Goal: Information Seeking & Learning: Learn about a topic

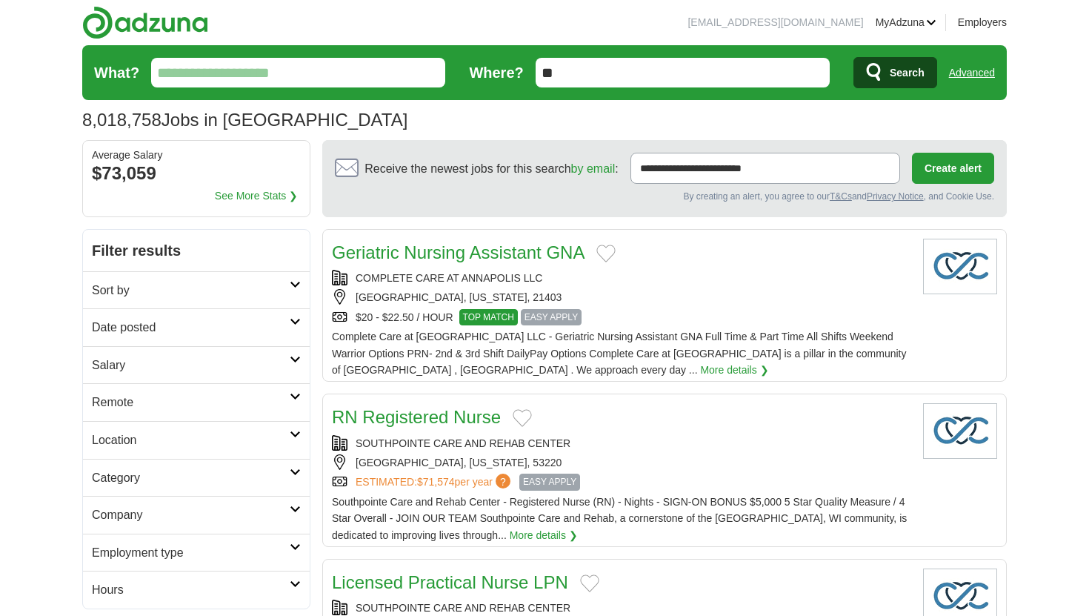
click at [289, 79] on input "What?" at bounding box center [298, 73] width 294 height 30
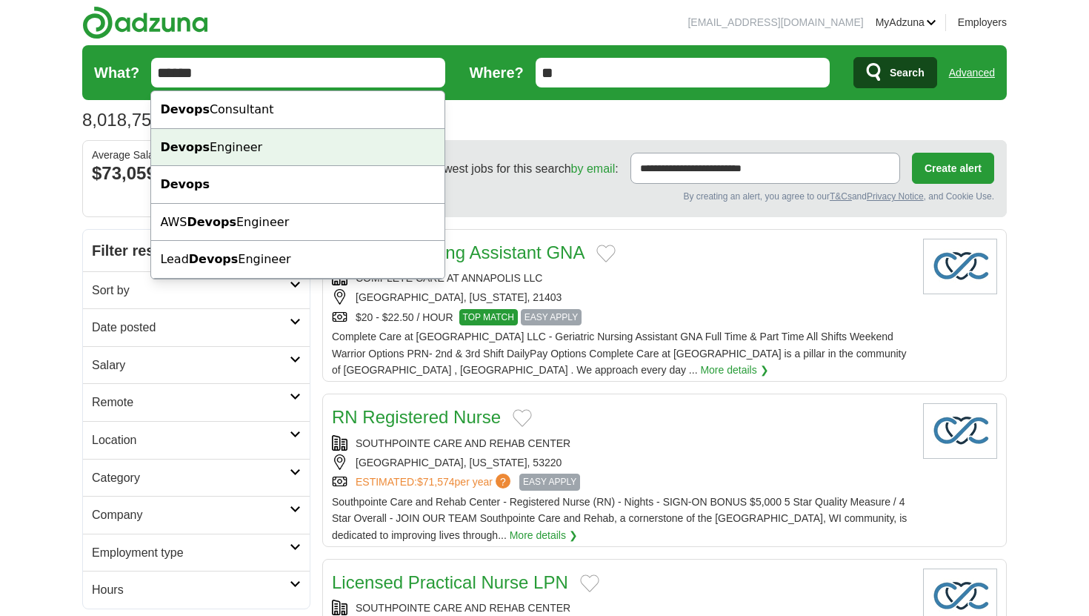
click at [238, 141] on div "Devops Engineer" at bounding box center [297, 148] width 293 height 38
type input "**********"
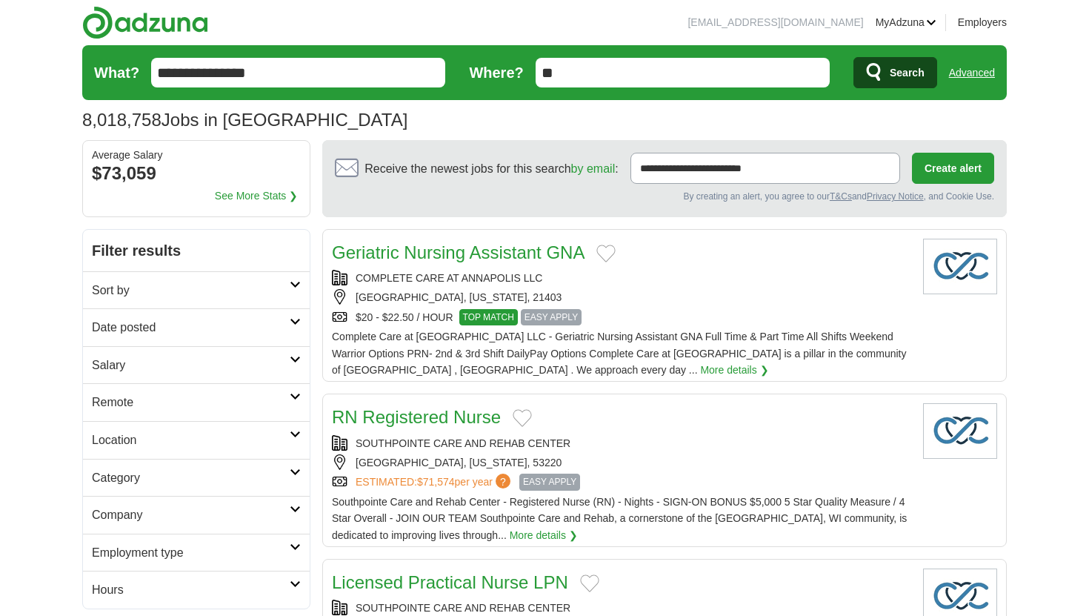
click at [913, 68] on span "Search" at bounding box center [907, 73] width 35 height 30
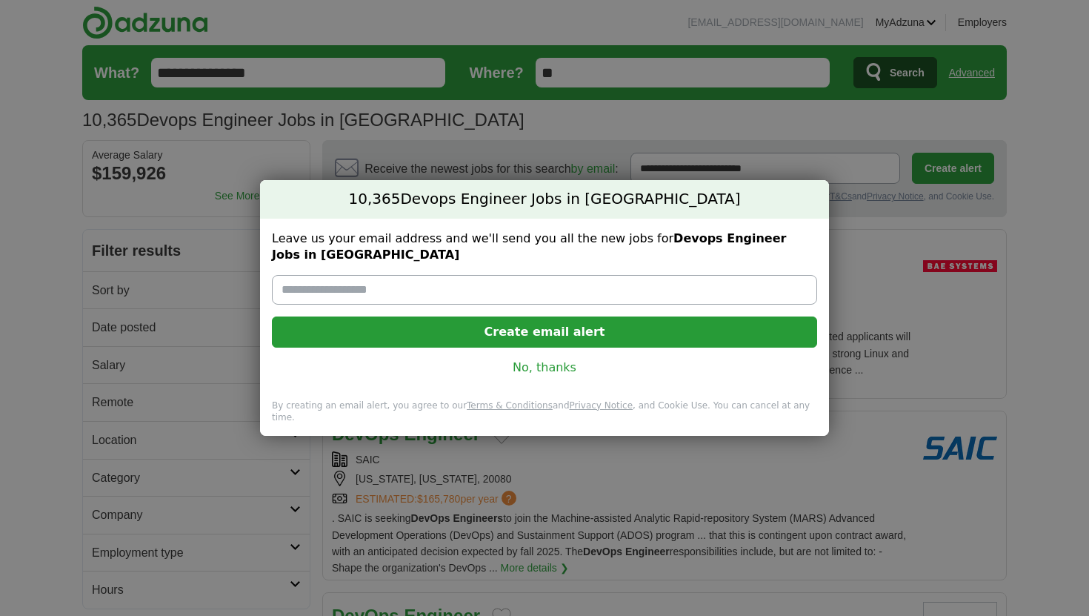
click at [559, 359] on link "No, thanks" at bounding box center [545, 367] width 522 height 16
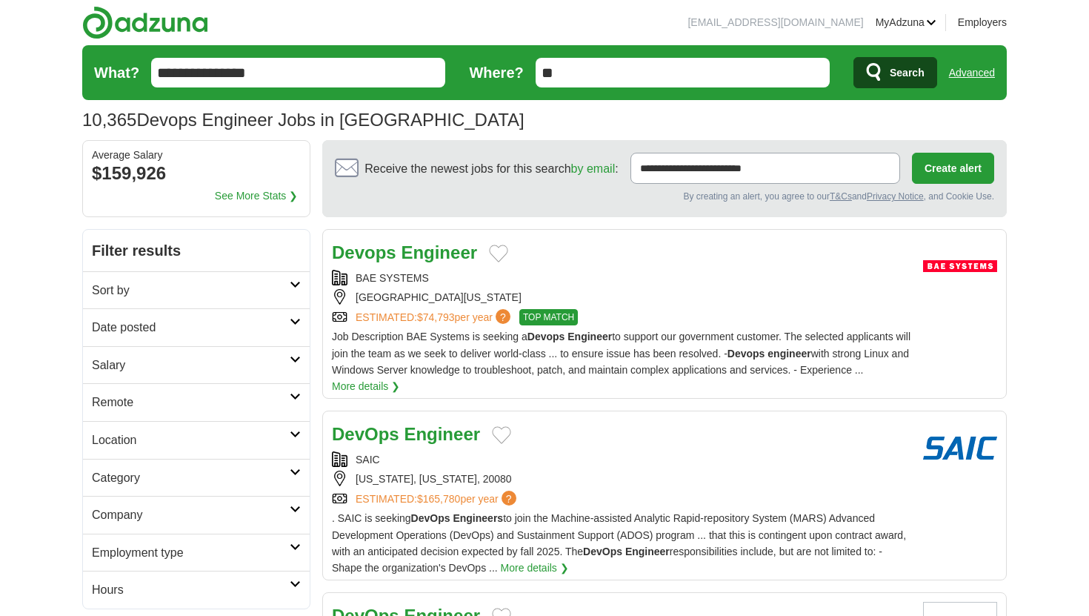
click at [276, 322] on h2 "Date posted" at bounding box center [191, 327] width 198 height 19
click at [143, 363] on link "Last 24 hours" at bounding box center [196, 363] width 209 height 16
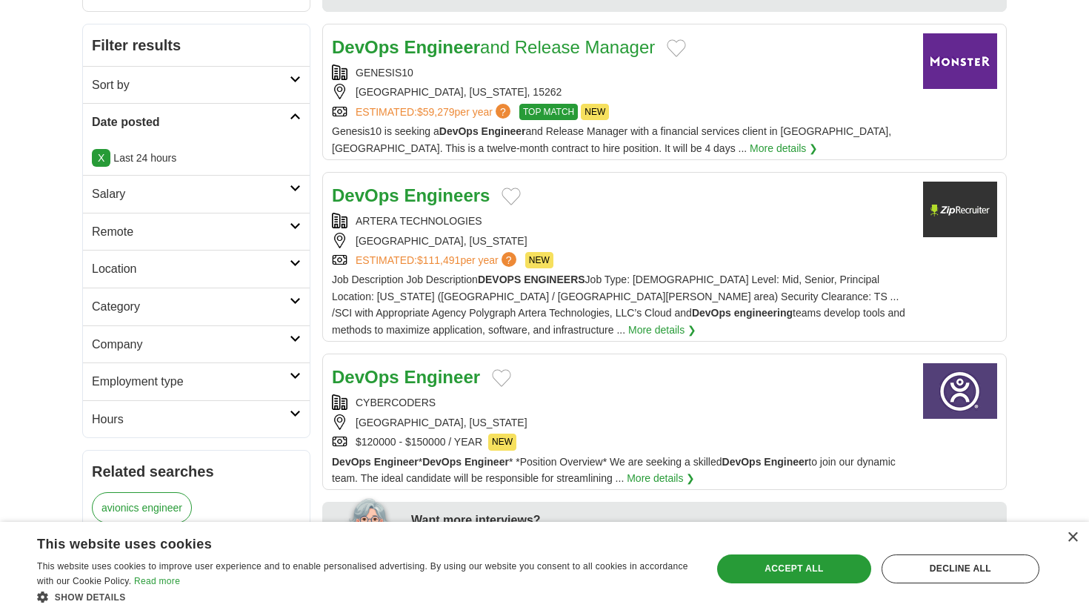
scroll to position [206, 0]
click at [512, 390] on div "DevOps Engineer" at bounding box center [621, 376] width 579 height 28
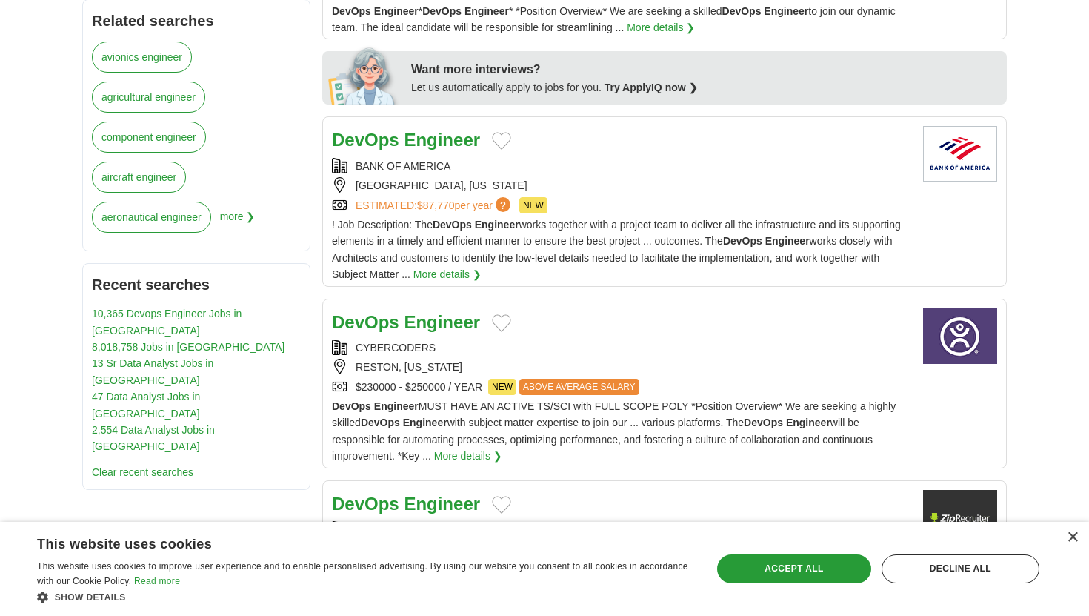
scroll to position [659, 0]
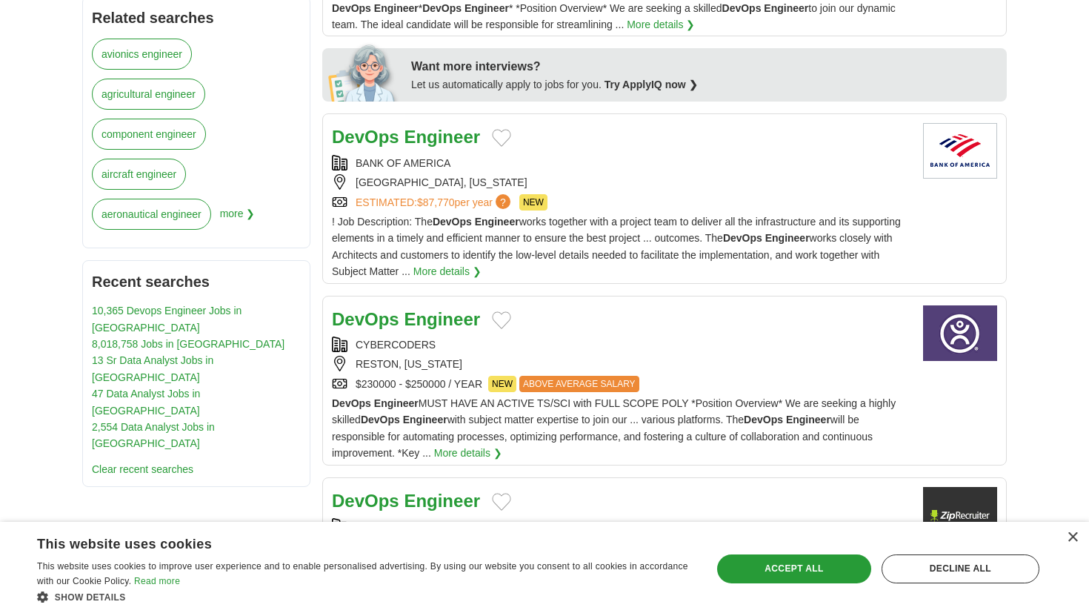
click at [499, 360] on div "RESTON, VIRGINIA" at bounding box center [621, 364] width 579 height 16
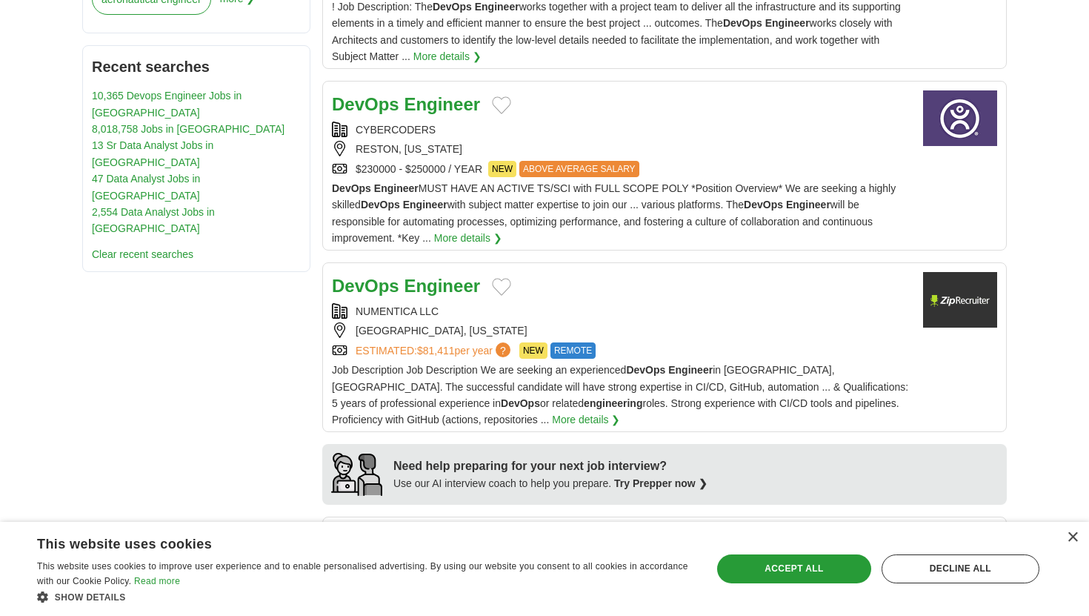
scroll to position [883, 0]
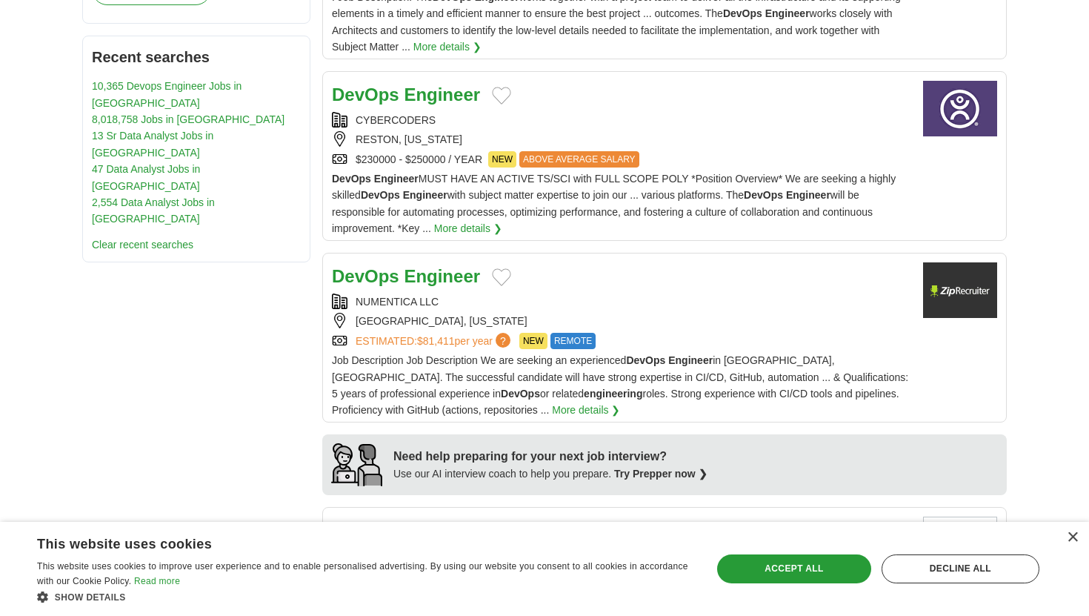
click at [451, 297] on div "NUMENTICA LLC" at bounding box center [621, 301] width 579 height 16
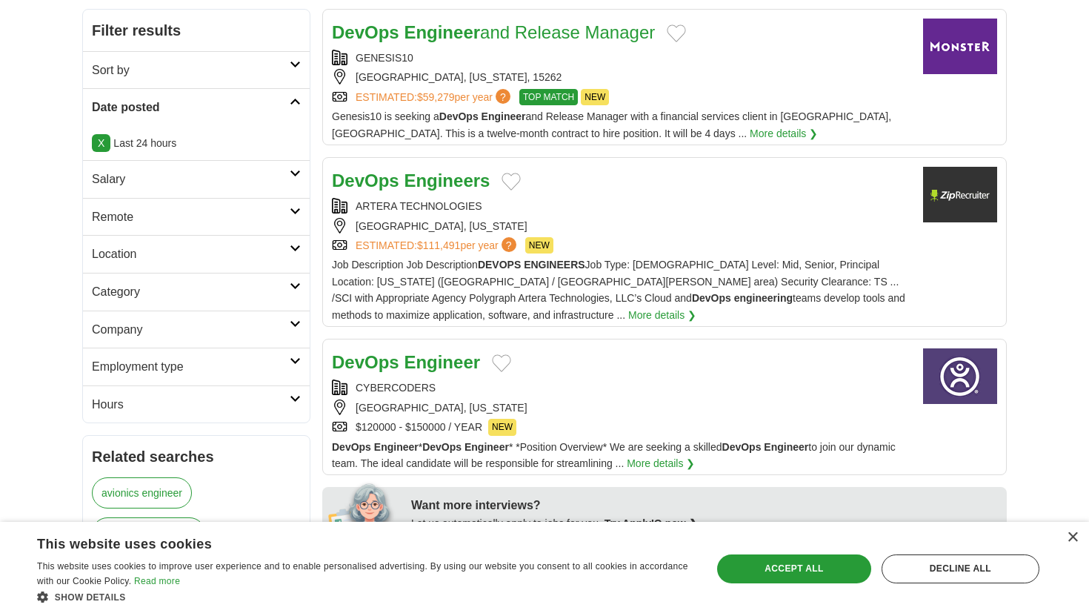
scroll to position [0, 0]
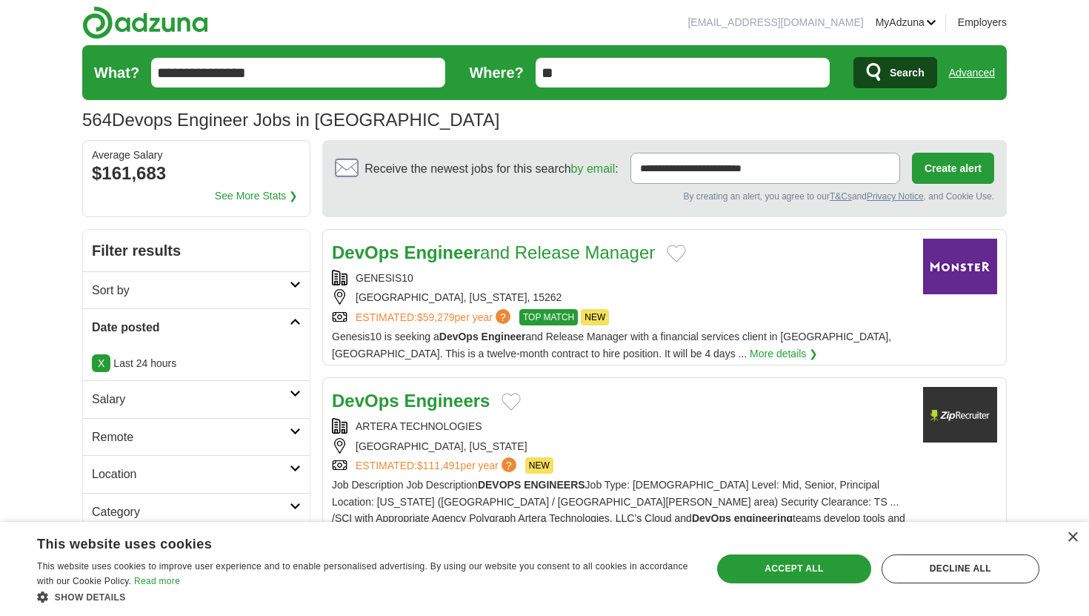
click at [297, 75] on input "**********" at bounding box center [298, 73] width 294 height 30
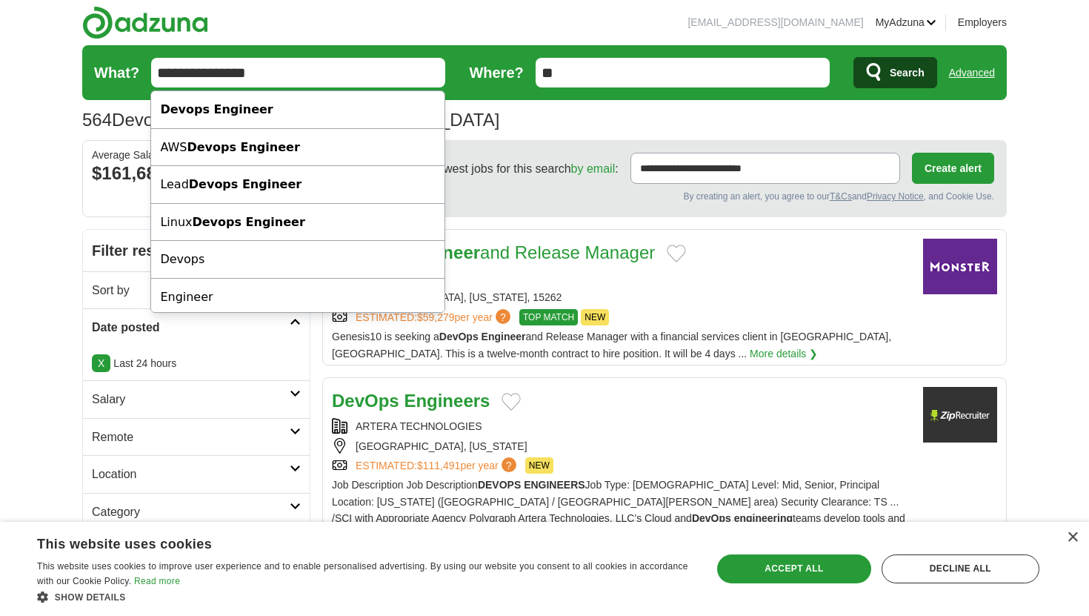
drag, startPoint x: 277, startPoint y: 70, endPoint x: 185, endPoint y: 31, distance: 99.9
click at [151, 60] on form "**********" at bounding box center [544, 72] width 925 height 55
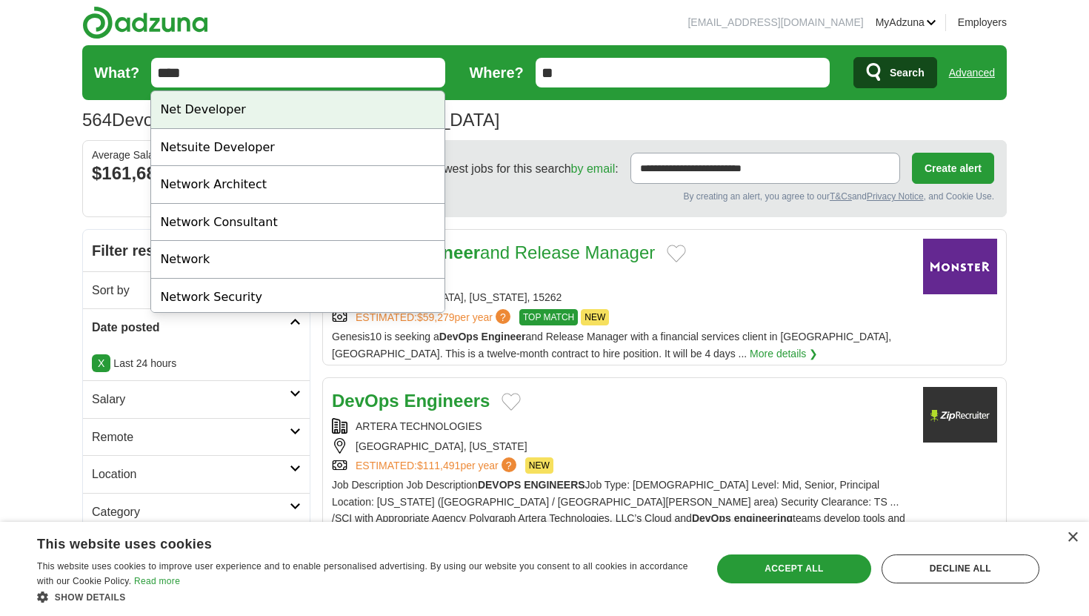
click at [175, 116] on div "Net Developer" at bounding box center [297, 110] width 293 height 38
type input "**********"
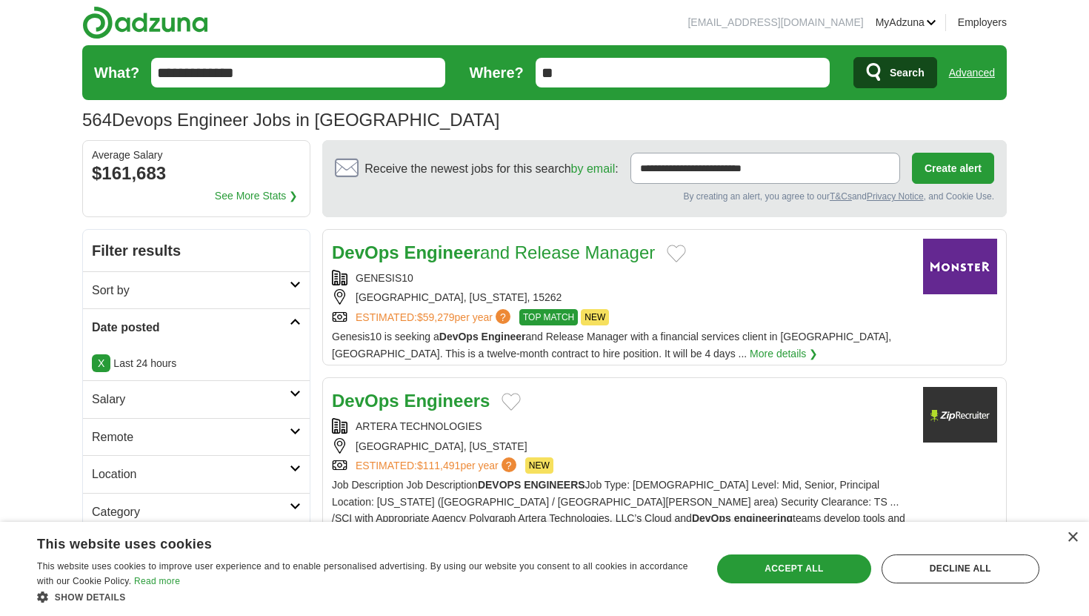
click at [919, 74] on span "Search" at bounding box center [907, 73] width 35 height 30
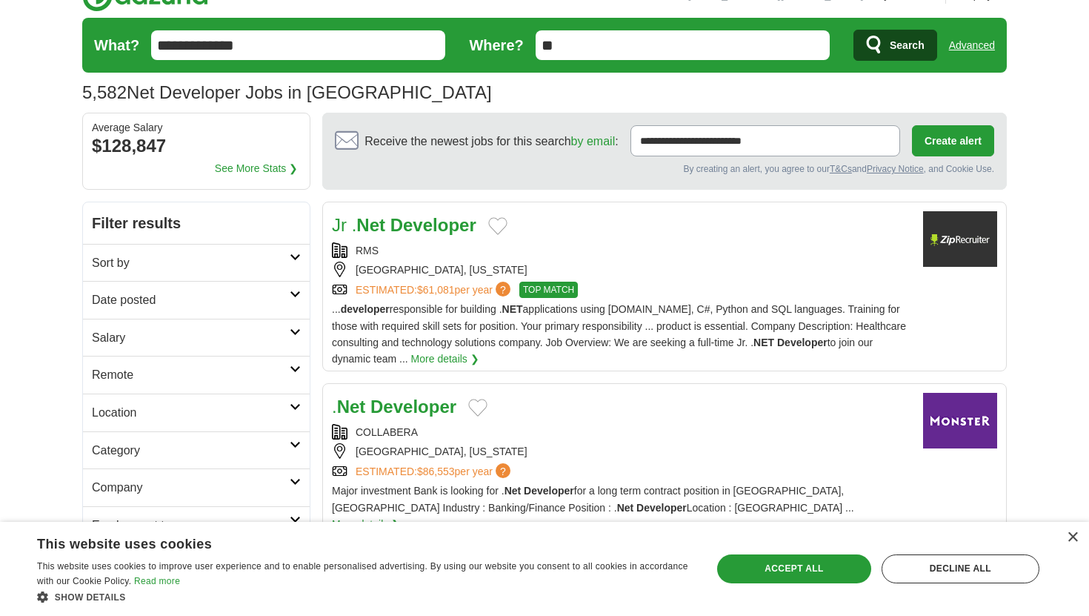
scroll to position [33, 0]
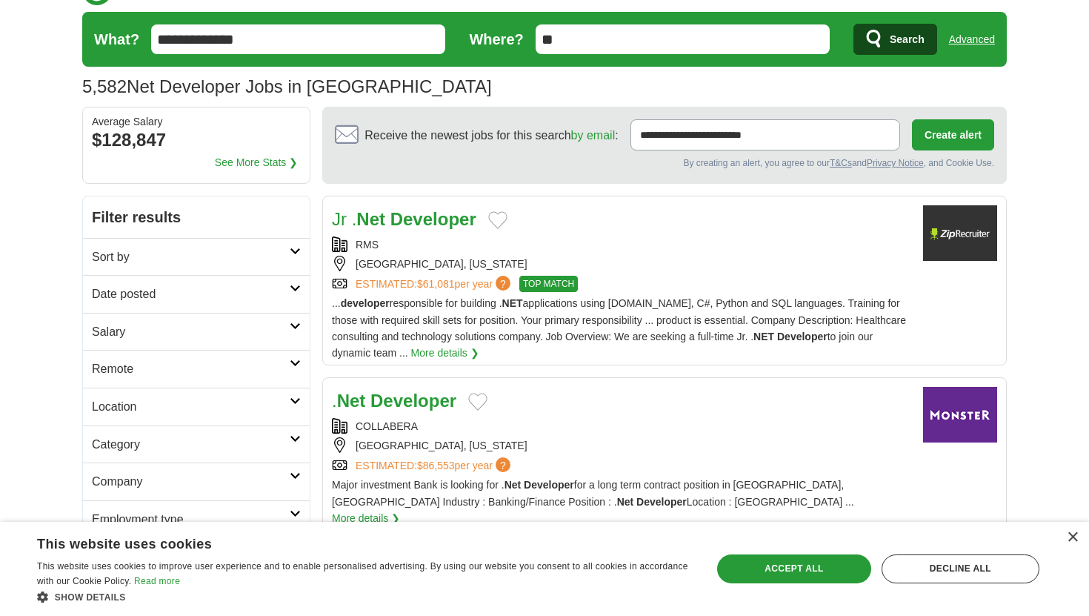
click at [470, 417] on div ". Net Developer COLLABERA CHARLOTTE, NORTH CAROLINA ESTIMATED: $86,553 per year…" at bounding box center [621, 457] width 579 height 140
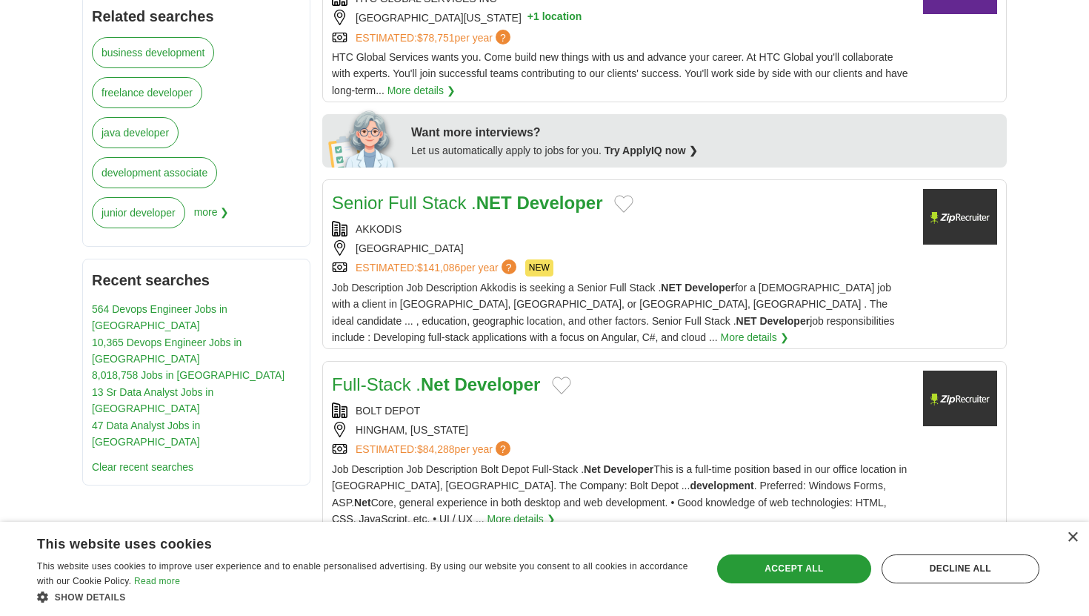
scroll to position [627, 0]
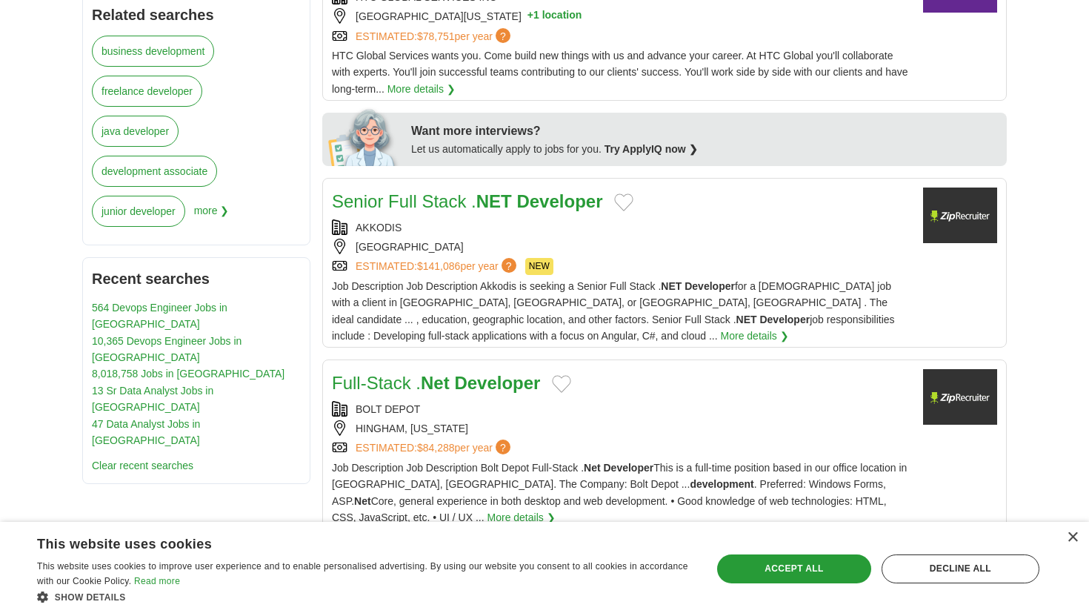
click at [479, 401] on div "BOLT DEPOT" at bounding box center [621, 409] width 579 height 16
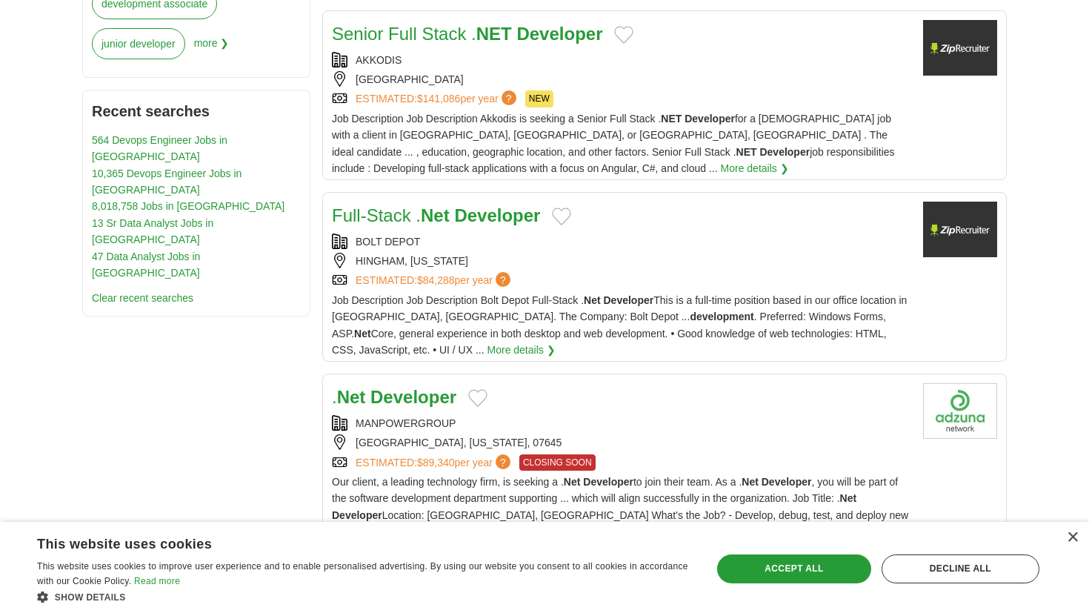
scroll to position [796, 0]
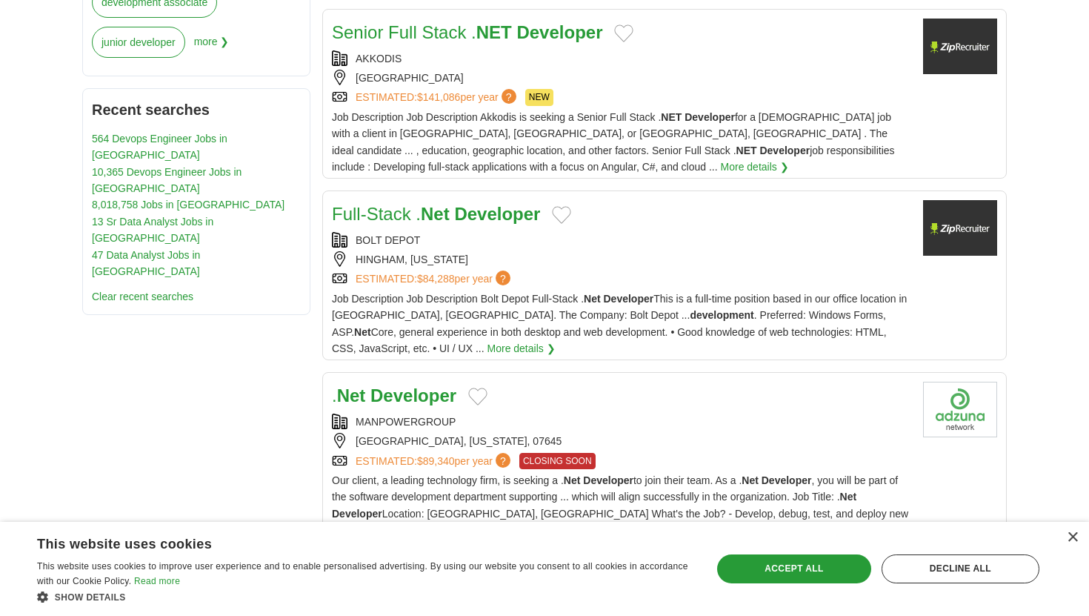
click at [497, 413] on div "MANPOWERGROUP" at bounding box center [621, 421] width 579 height 16
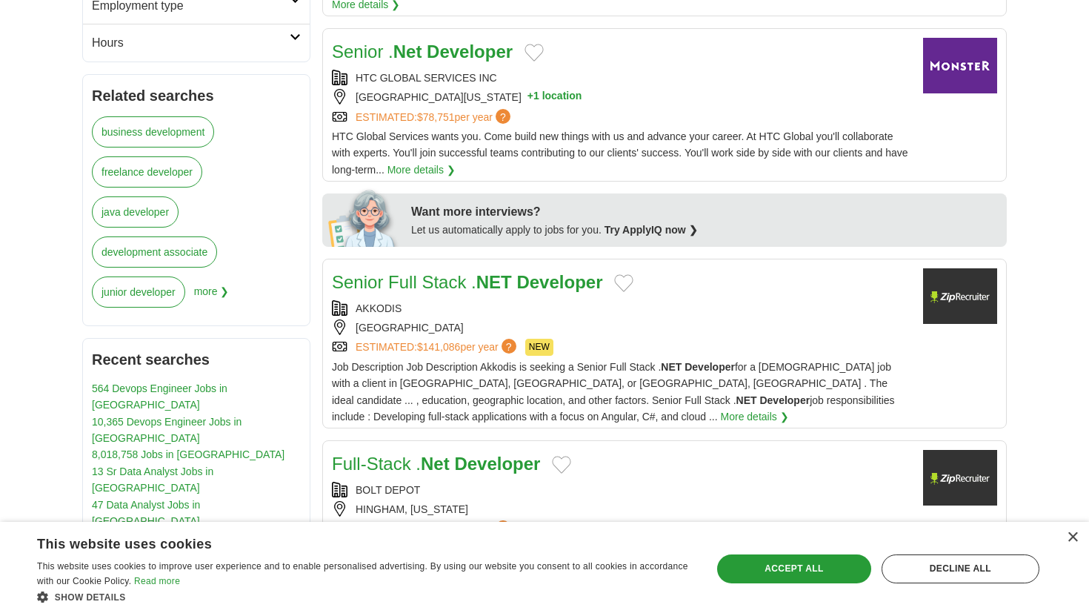
scroll to position [0, 0]
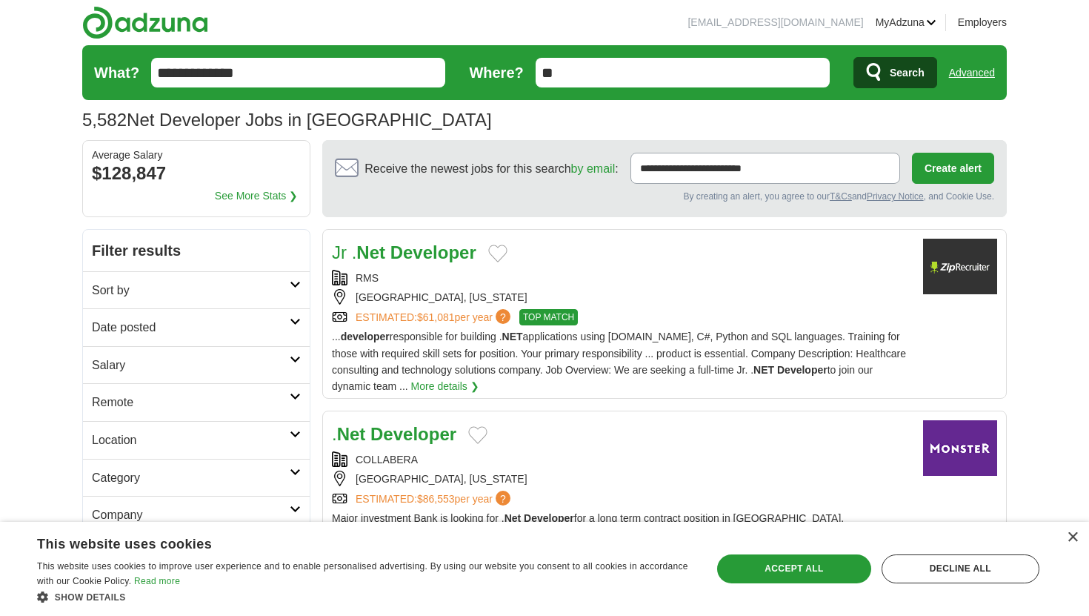
click at [218, 329] on h2 "Date posted" at bounding box center [191, 327] width 198 height 19
click at [133, 380] on link "Last 3 days" at bounding box center [196, 382] width 209 height 16
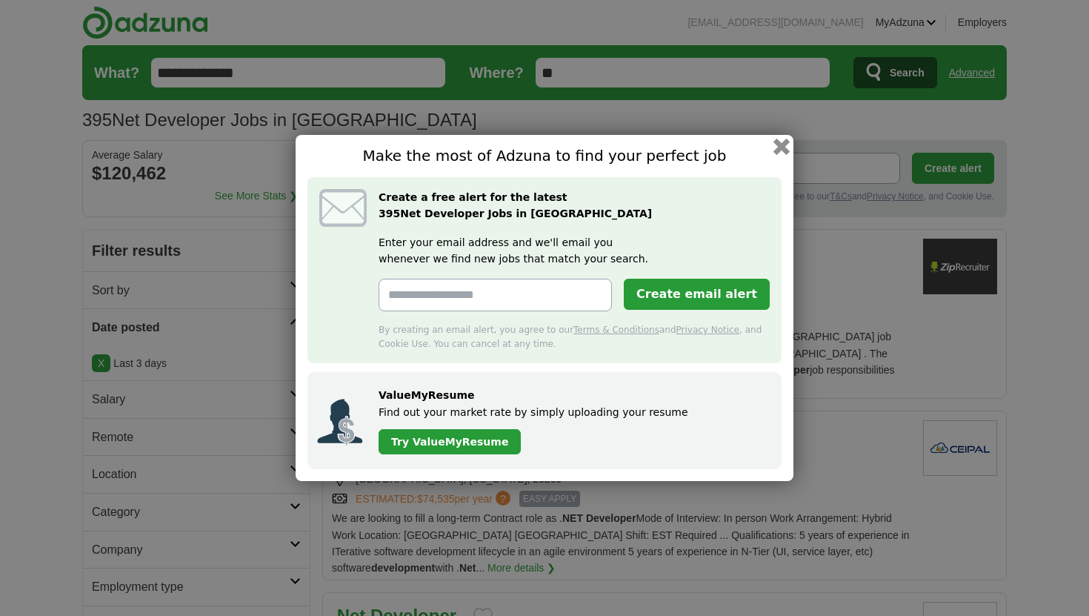
click at [780, 147] on button "button" at bounding box center [781, 147] width 16 height 16
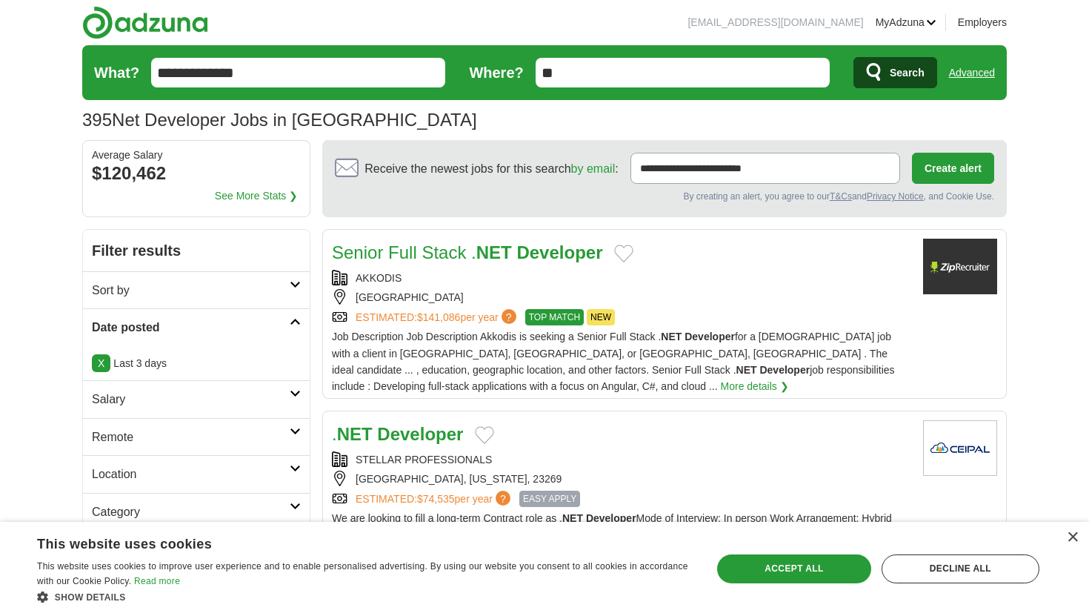
click at [544, 282] on div "AKKODIS" at bounding box center [621, 278] width 579 height 16
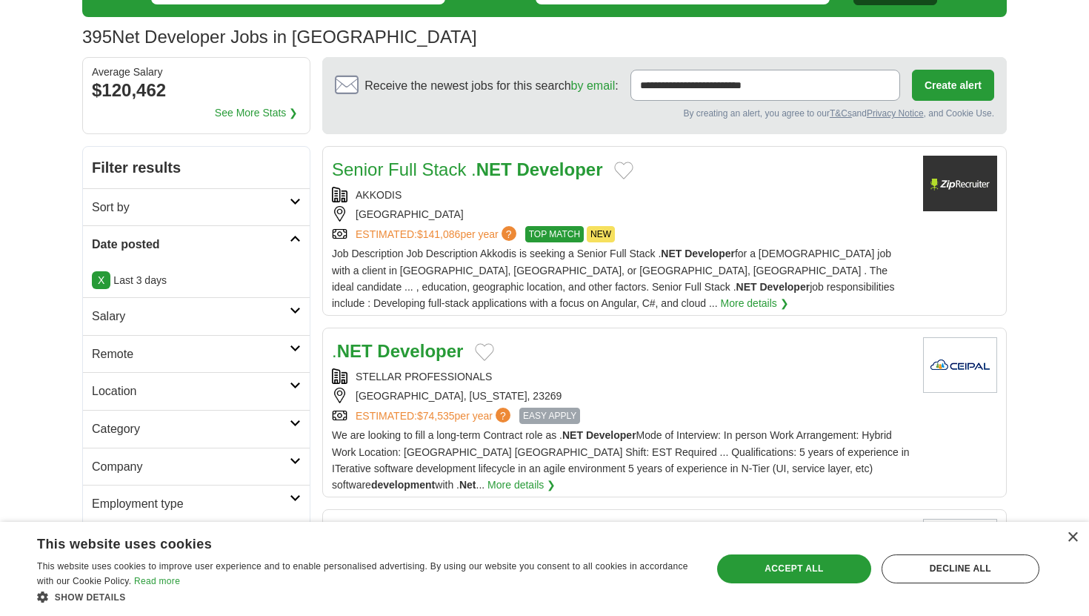
scroll to position [85, 0]
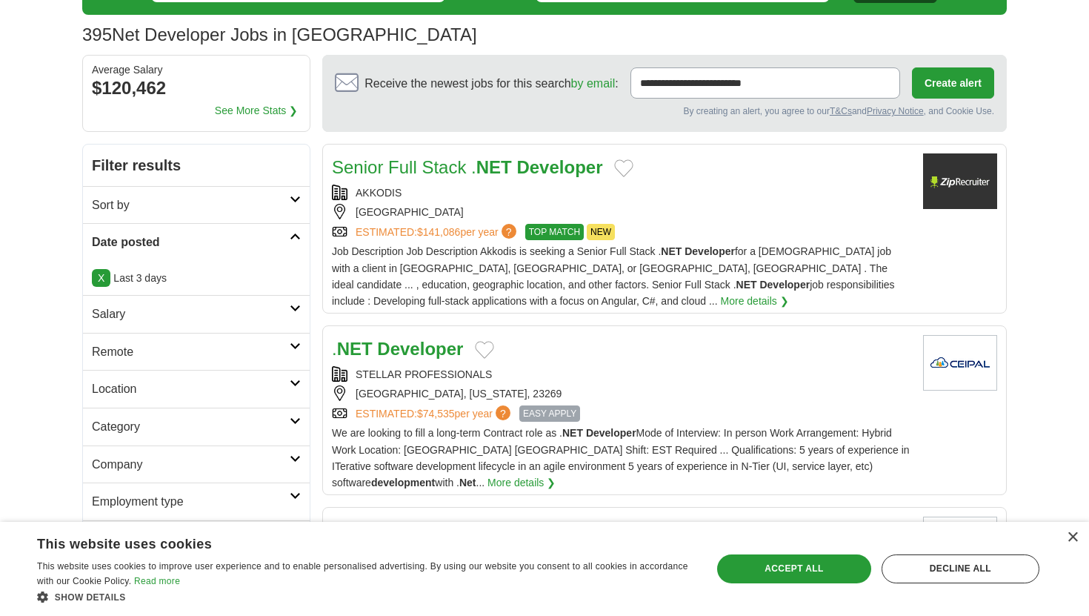
click at [424, 362] on h2 ". NET Developer" at bounding box center [397, 349] width 131 height 28
